Goal: Communication & Community: Ask a question

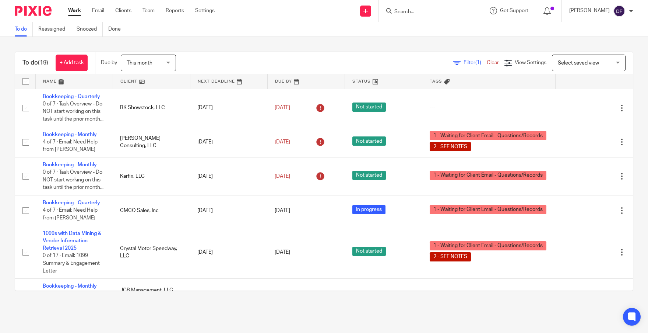
scroll to position [545, 0]
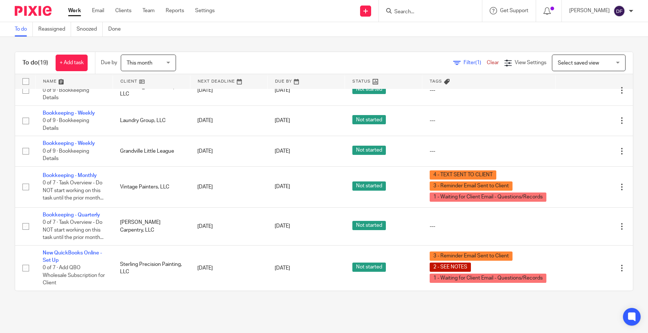
click at [73, 10] on link "Work" at bounding box center [74, 10] width 13 height 7
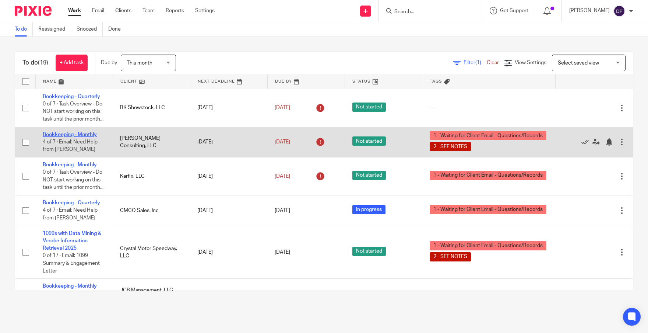
click at [57, 137] on link "Bookkeeping - Monthly" at bounding box center [70, 134] width 54 height 5
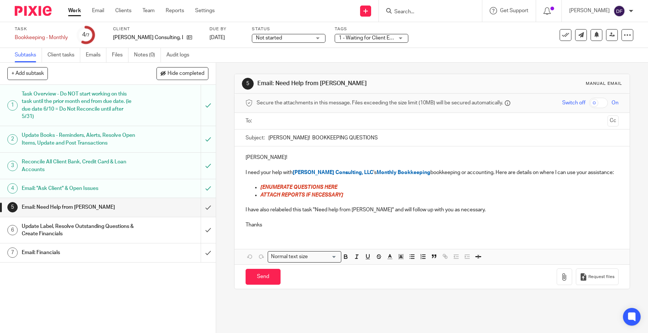
click at [100, 191] on h1 "Email: "Ask Client" & Open Issues" at bounding box center [79, 188] width 115 height 11
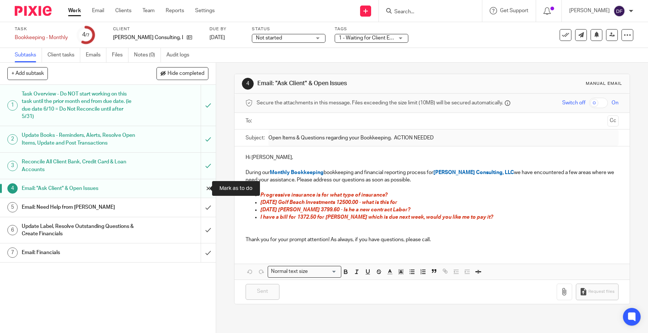
click at [200, 187] on input "submit" at bounding box center [108, 188] width 216 height 18
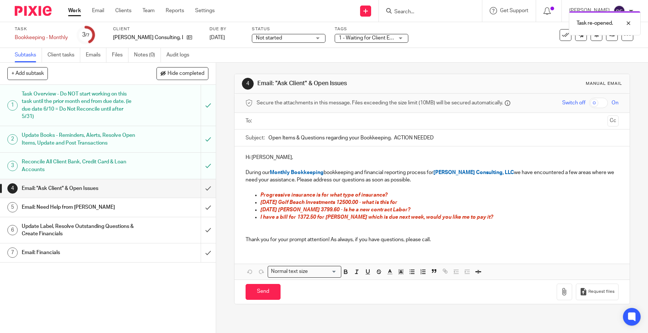
drag, startPoint x: 381, startPoint y: 137, endPoint x: 261, endPoint y: 136, distance: 119.7
click at [261, 136] on div "Subject: Open Items & Questions regarding your Bookkeeping. ACTION NEEDED" at bounding box center [432, 137] width 373 height 17
click at [470, 188] on p at bounding box center [432, 186] width 373 height 7
drag, startPoint x: 417, startPoint y: 180, endPoint x: 229, endPoint y: 163, distance: 188.5
click at [229, 163] on div "4 Email: "Ask Client" & Open Issues Manual email Secure the attachments in this…" at bounding box center [432, 198] width 432 height 270
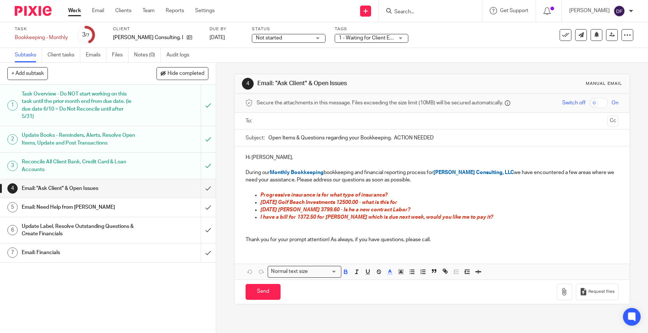
copy div "During our Monthly Bookkeeping bookkeeping and financial reporting process for …"
